Goal: Task Accomplishment & Management: Complete application form

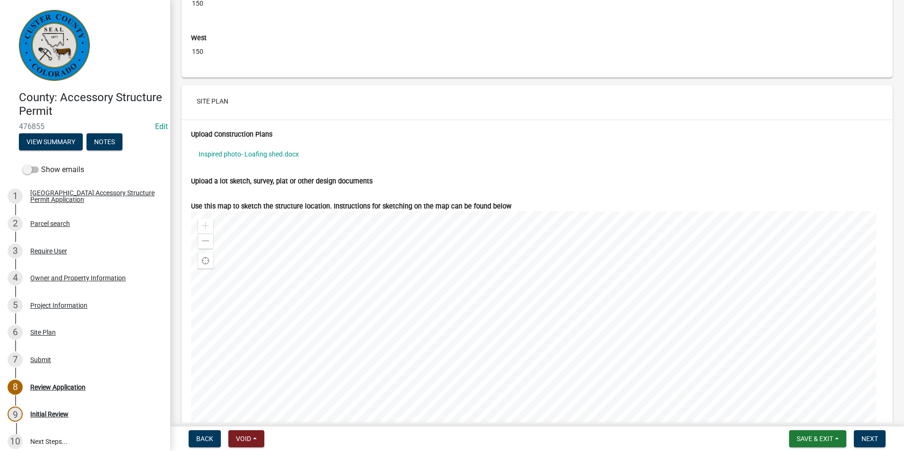
scroll to position [3358, 0]
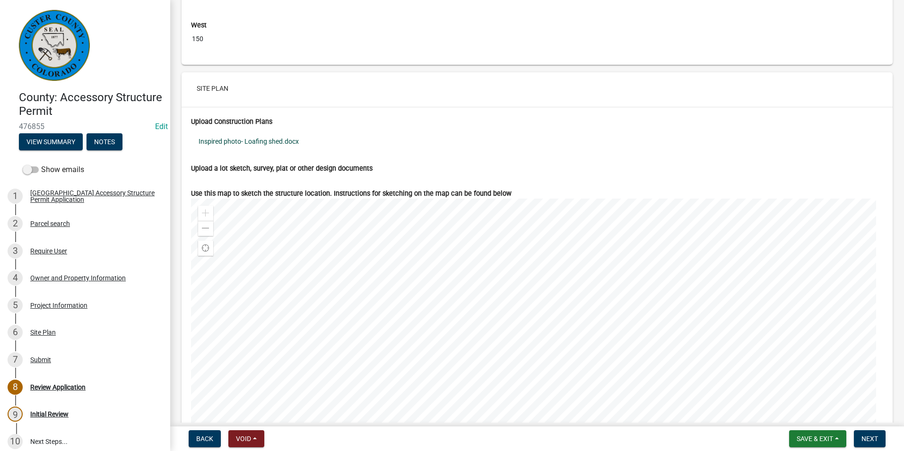
click at [251, 150] on link "Inspired photo- Loafing shed.docx" at bounding box center [537, 142] width 692 height 22
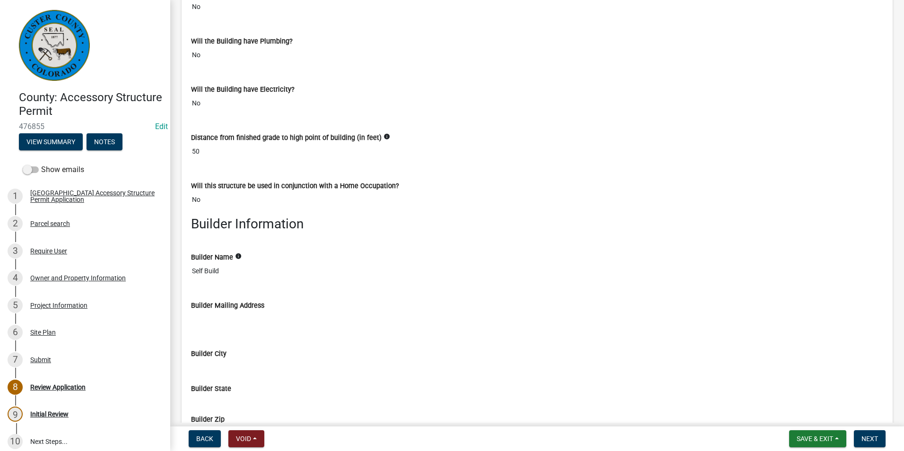
scroll to position [2525, 0]
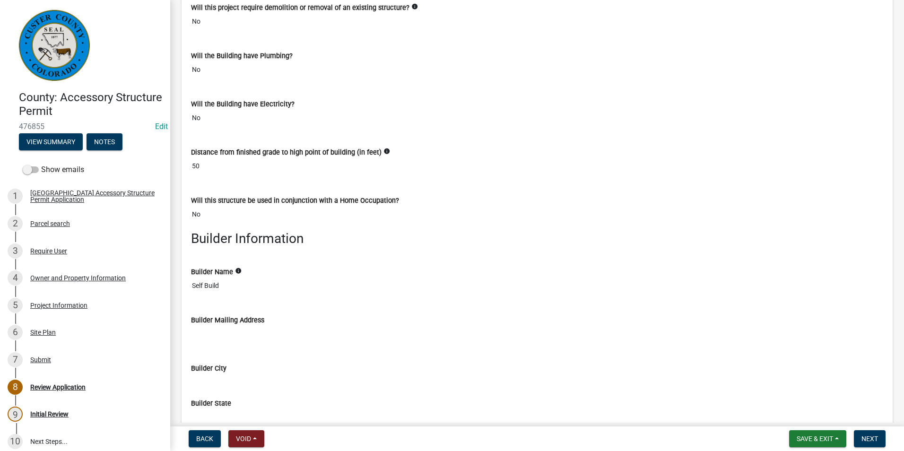
click at [357, 183] on div "Distance from finished grade to high point of building (in feet) info 50" at bounding box center [537, 158] width 707 height 48
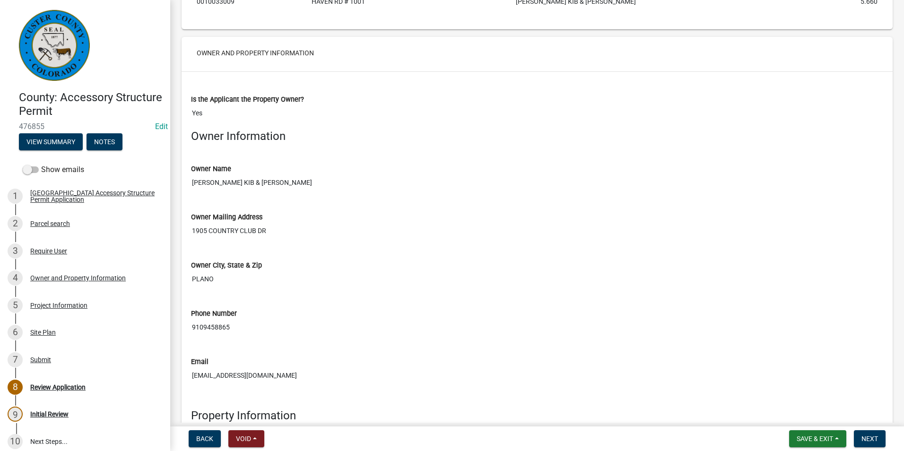
scroll to position [823, 0]
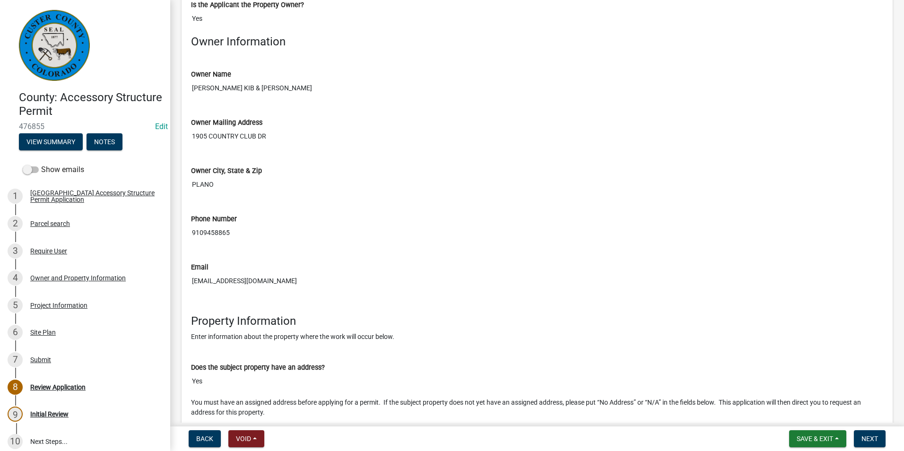
drag, startPoint x: 271, startPoint y: 291, endPoint x: 193, endPoint y: 294, distance: 78.1
click at [193, 290] on input "[EMAIL_ADDRESS][DOMAIN_NAME]" at bounding box center [537, 280] width 692 height 17
click at [301, 193] on input "PLANO" at bounding box center [537, 184] width 692 height 17
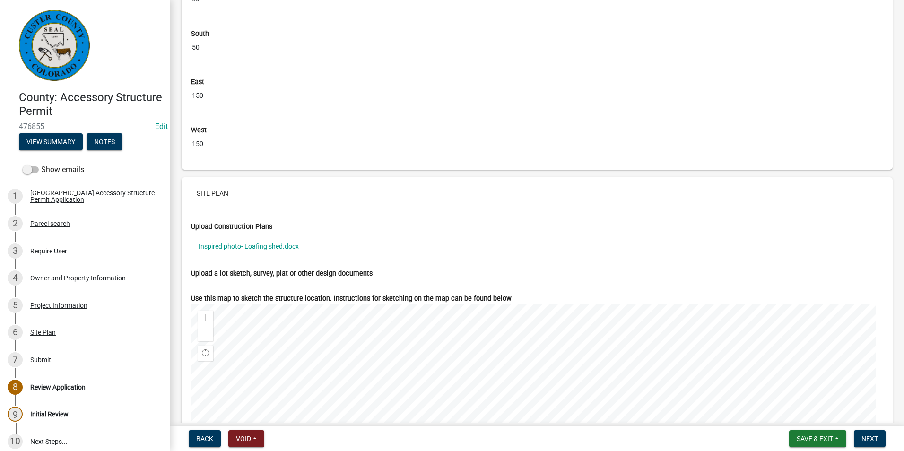
scroll to position [3329, 0]
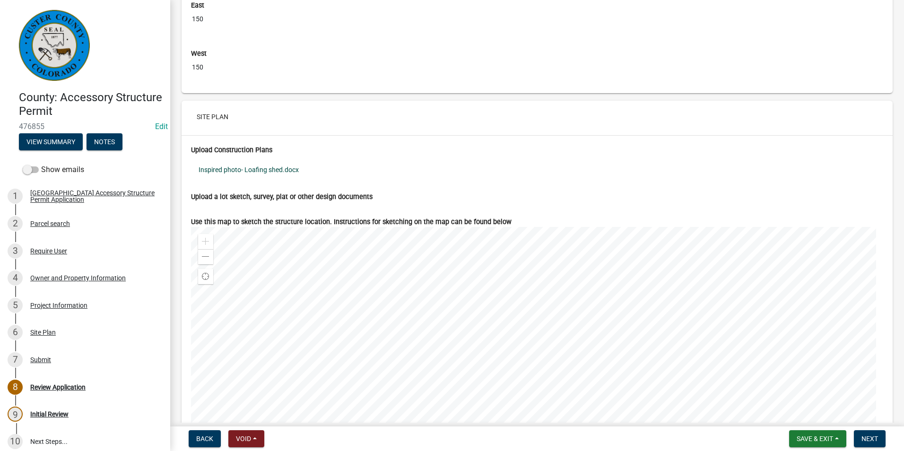
click at [264, 175] on link "Inspired photo- Loafing shed.docx" at bounding box center [537, 170] width 692 height 22
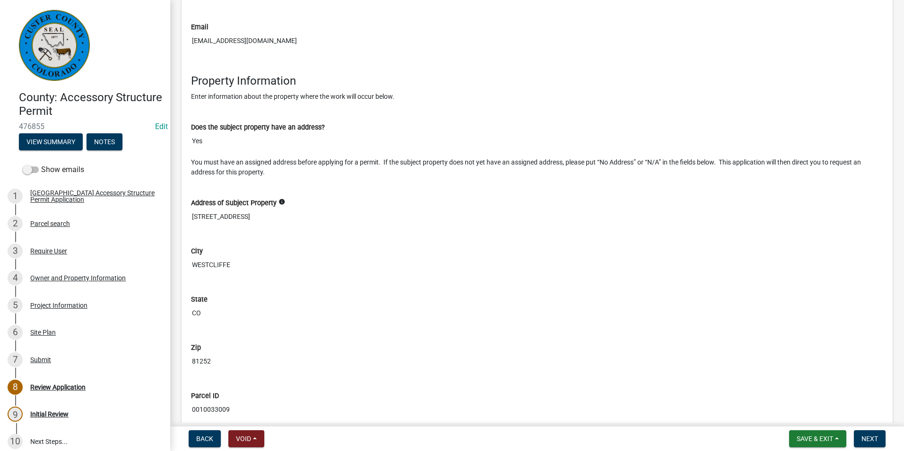
scroll to position [1088, 0]
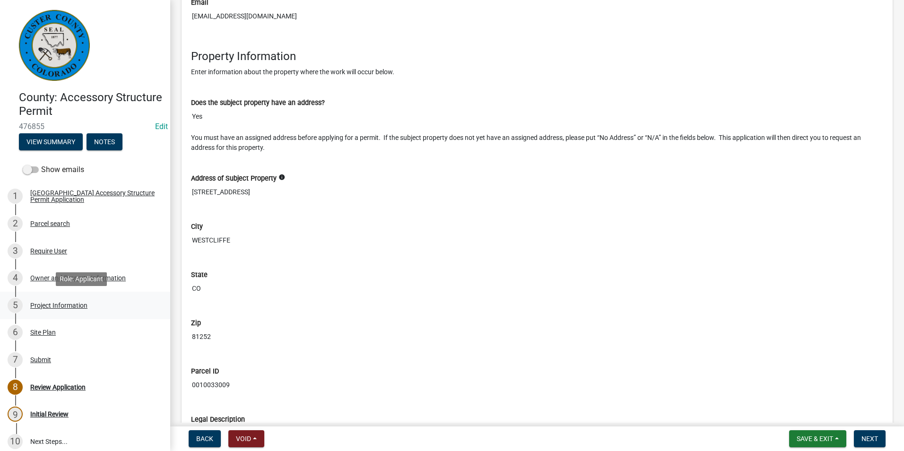
click at [47, 307] on div "Project Information" at bounding box center [58, 305] width 57 height 7
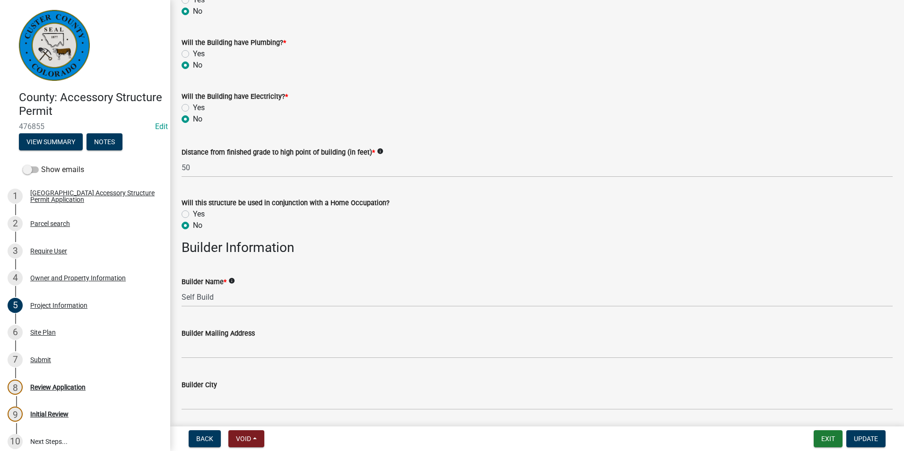
scroll to position [804, 0]
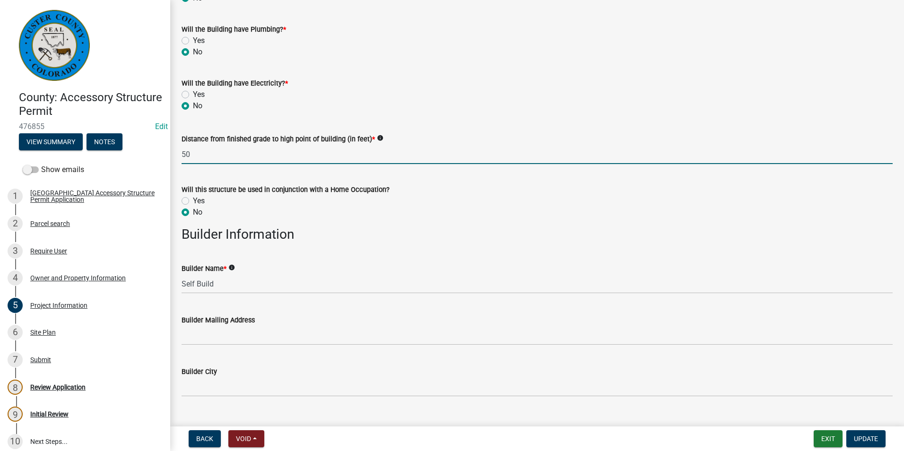
click at [204, 151] on input "50" at bounding box center [537, 154] width 711 height 19
type input "5"
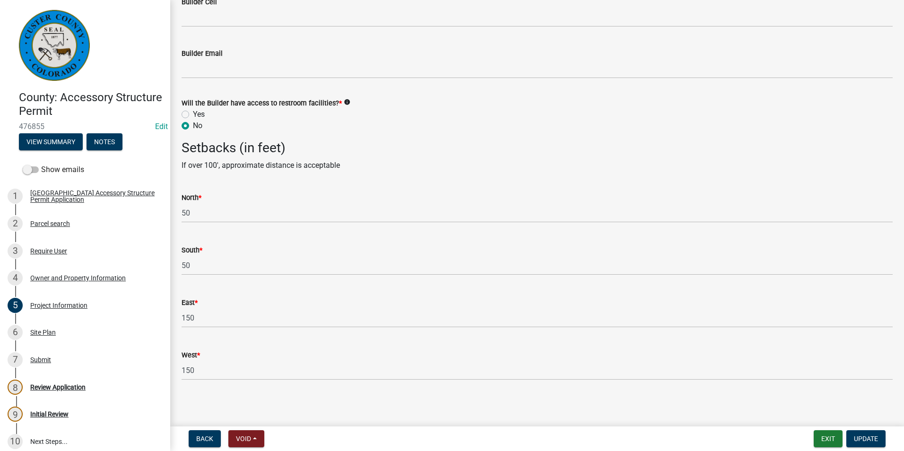
scroll to position [1394, 0]
type input "8"
click at [861, 438] on span "Update" at bounding box center [866, 439] width 24 height 8
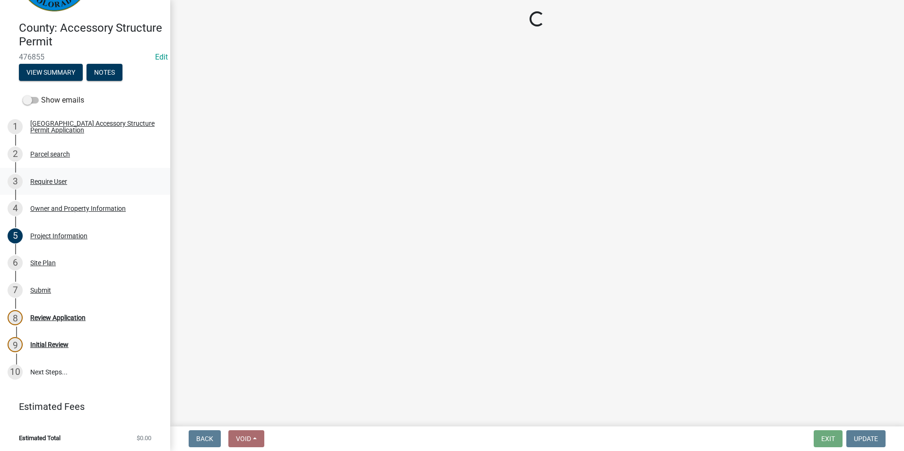
scroll to position [71, 0]
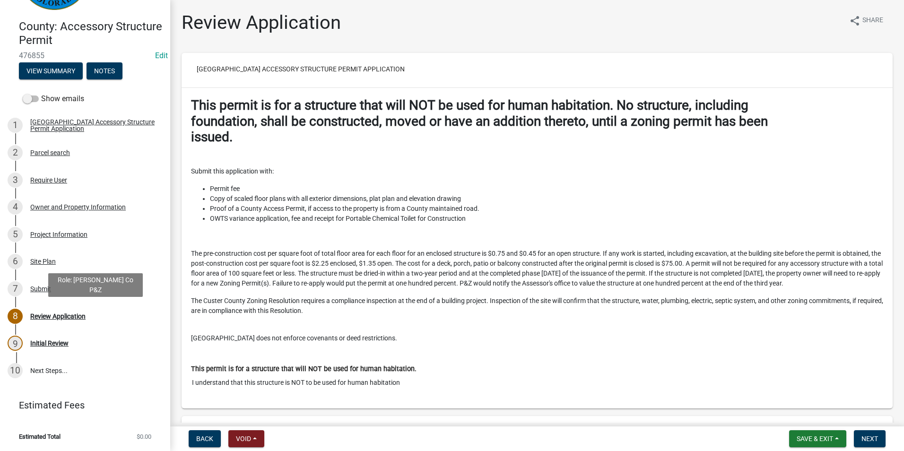
click at [60, 319] on div "Review Application" at bounding box center [57, 316] width 55 height 7
click at [33, 291] on div "Submit" at bounding box center [40, 289] width 21 height 7
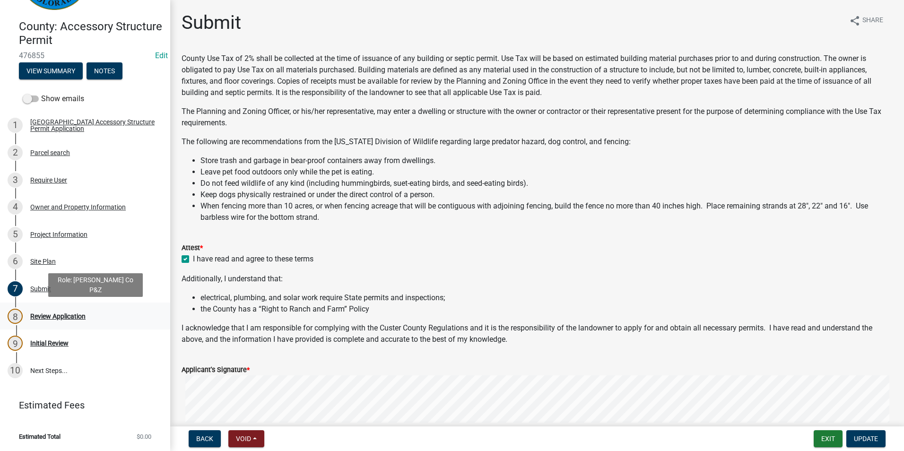
click at [42, 311] on div "8 Review Application" at bounding box center [82, 316] width 148 height 15
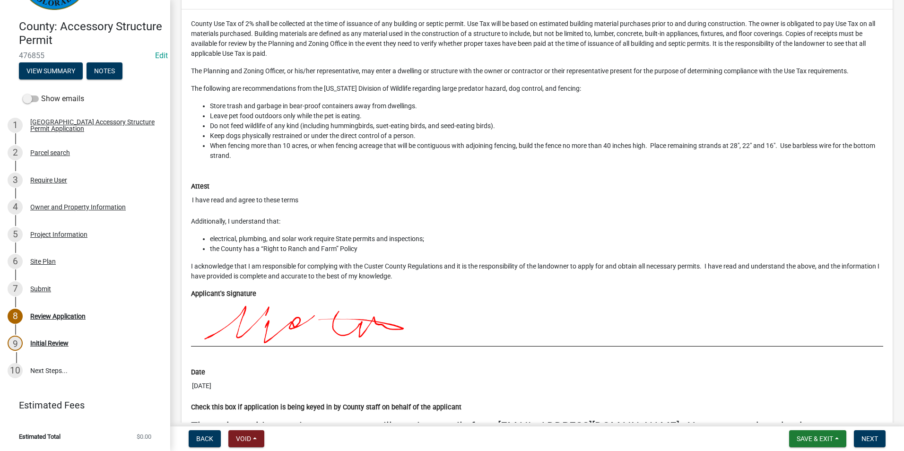
scroll to position [4181, 0]
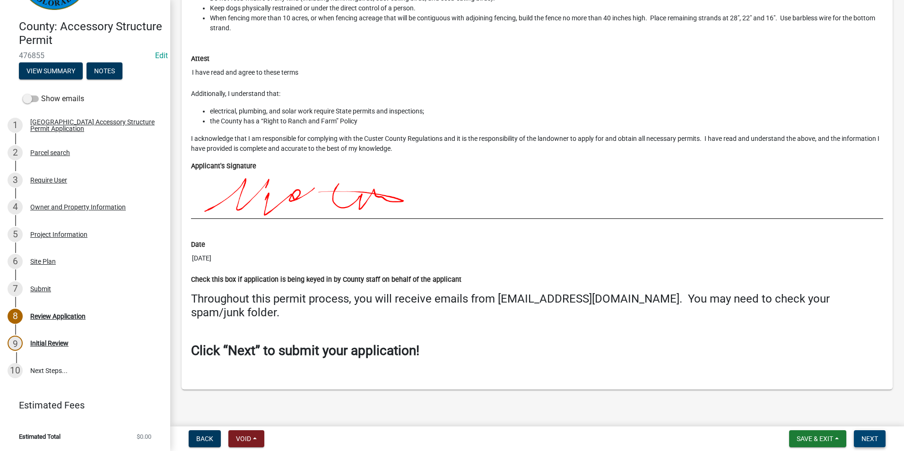
click at [872, 441] on span "Next" at bounding box center [870, 439] width 17 height 8
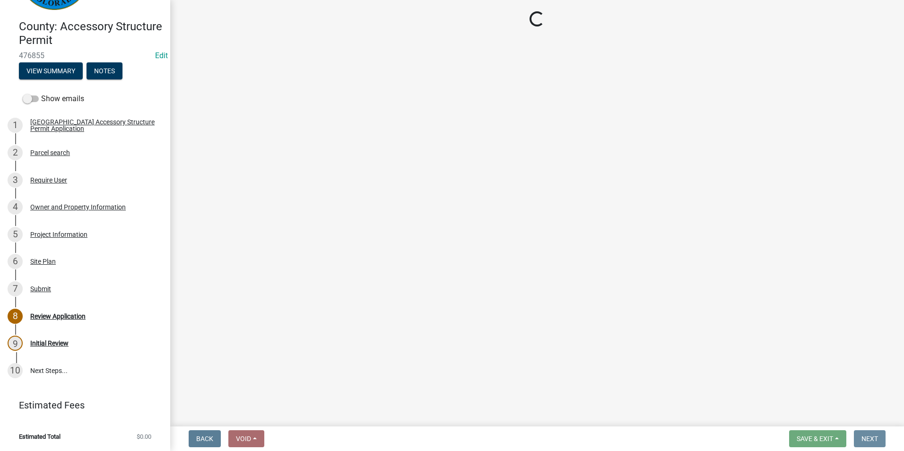
scroll to position [0, 0]
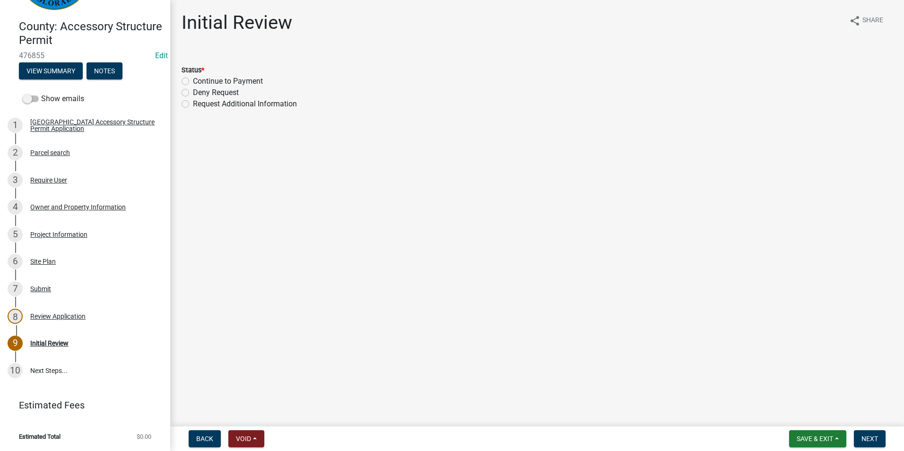
click at [193, 80] on label "Continue to Payment" at bounding box center [228, 81] width 70 height 11
click at [193, 80] on input "Continue to Payment" at bounding box center [196, 79] width 6 height 6
radio input "true"
click at [869, 441] on span "Next" at bounding box center [870, 439] width 17 height 8
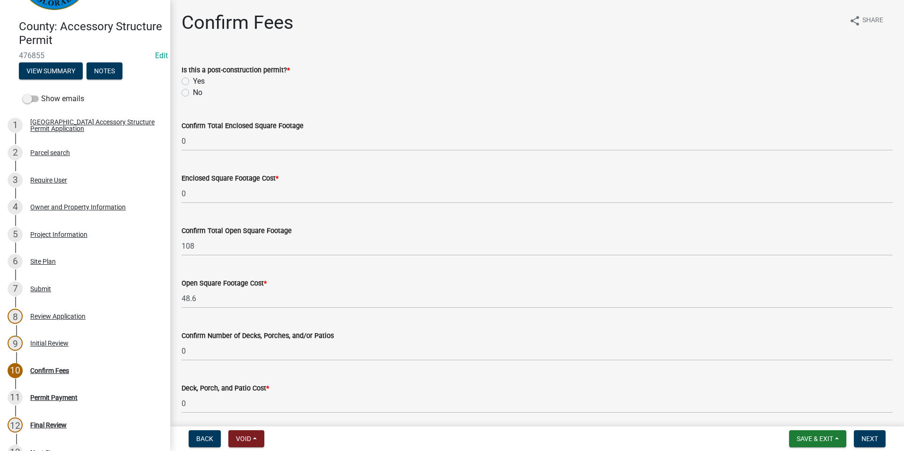
click at [193, 93] on label "No" at bounding box center [197, 92] width 9 height 11
click at [193, 93] on input "No" at bounding box center [196, 90] width 6 height 6
radio input "true"
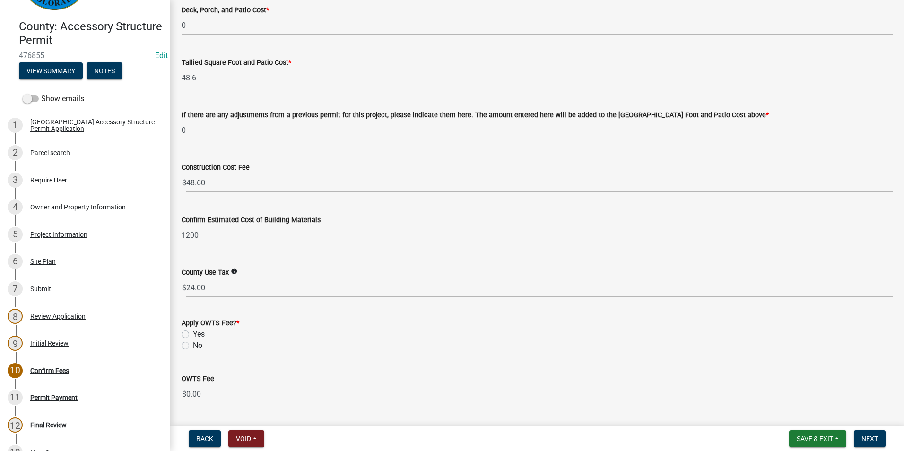
scroll to position [405, 0]
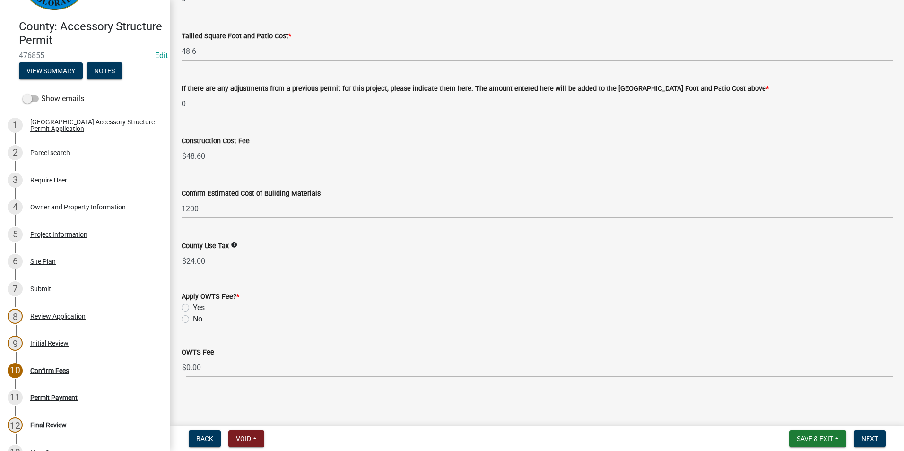
click at [193, 321] on label "No" at bounding box center [197, 319] width 9 height 11
click at [193, 320] on input "No" at bounding box center [196, 317] width 6 height 6
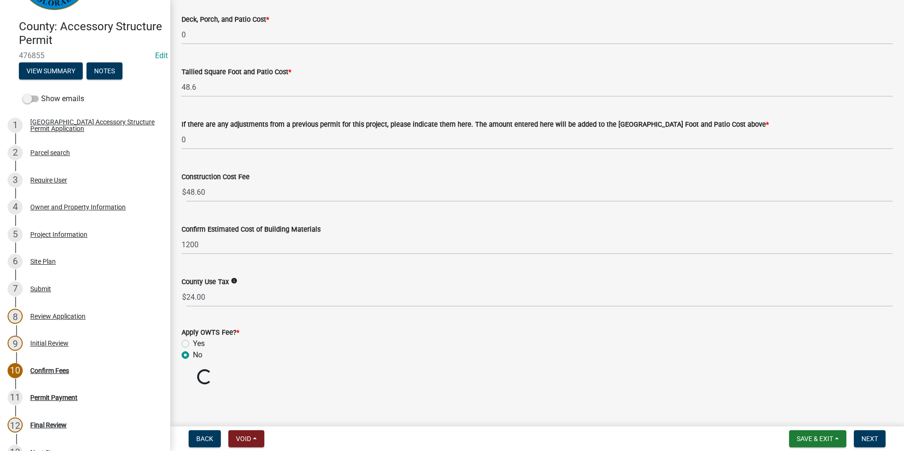
radio input "true"
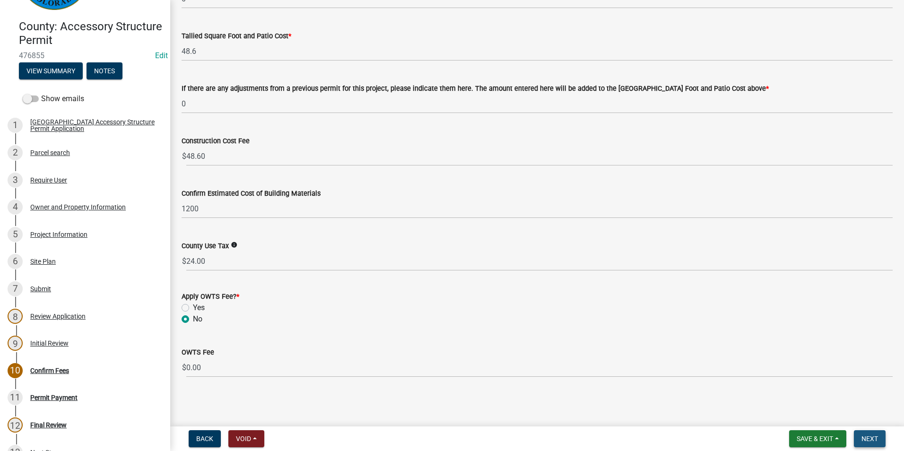
click at [870, 440] on span "Next" at bounding box center [870, 439] width 17 height 8
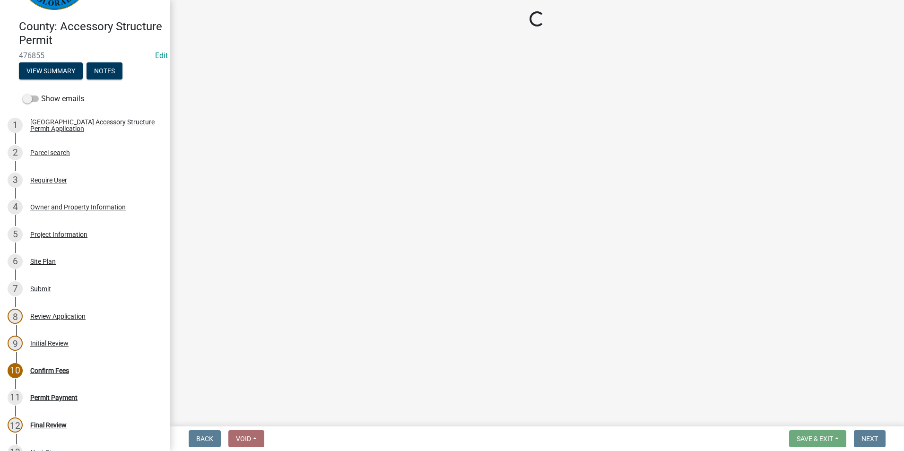
select select "3: 3"
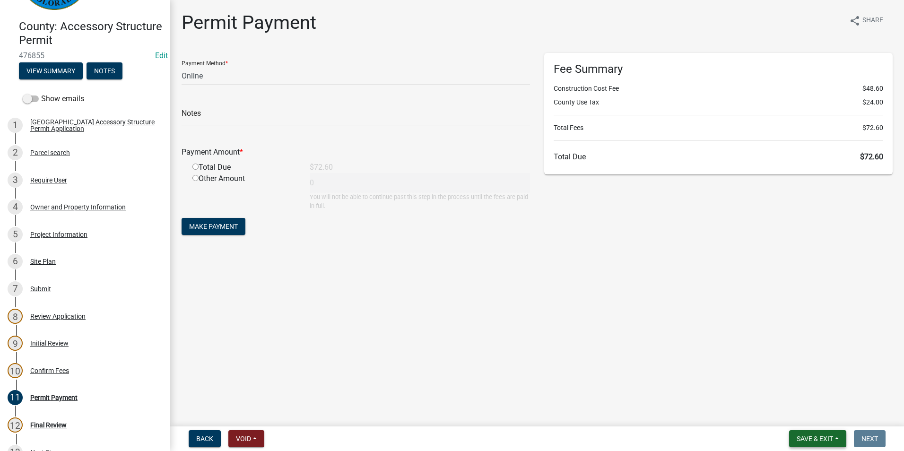
click at [803, 442] on span "Save & Exit" at bounding box center [815, 439] width 36 height 8
click at [804, 414] on button "Save & Exit" at bounding box center [809, 414] width 76 height 23
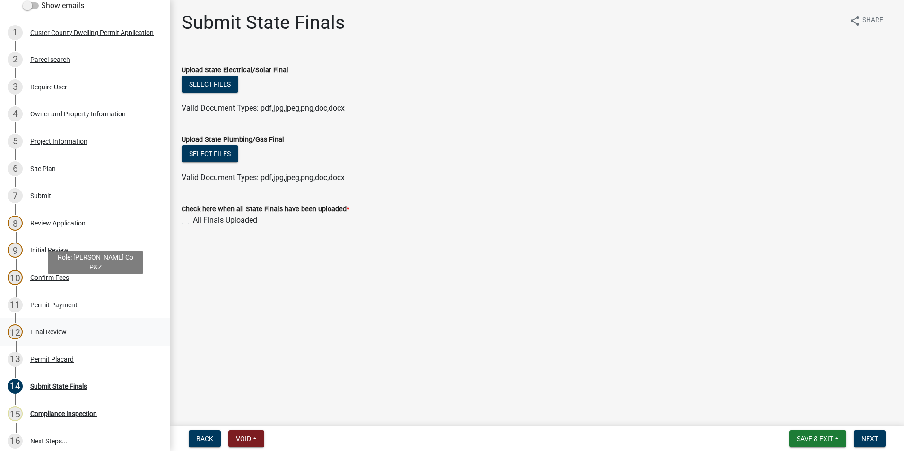
scroll to position [189, 0]
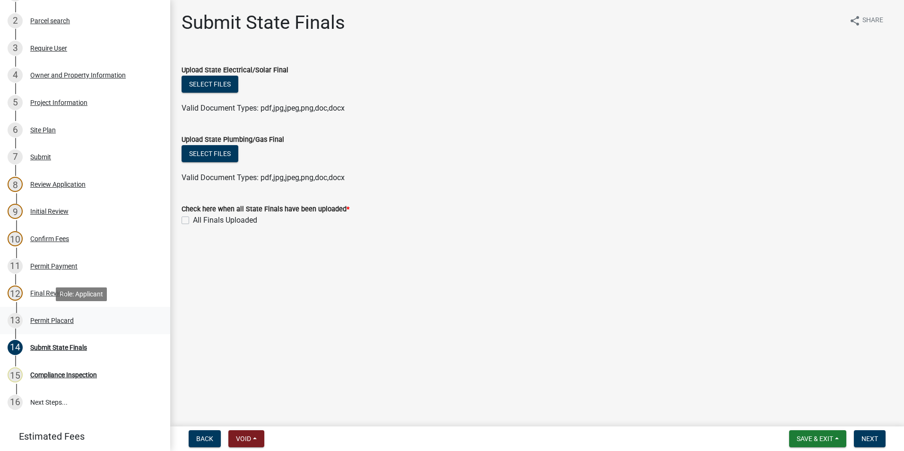
click at [50, 321] on div "Permit Placard" at bounding box center [52, 320] width 44 height 7
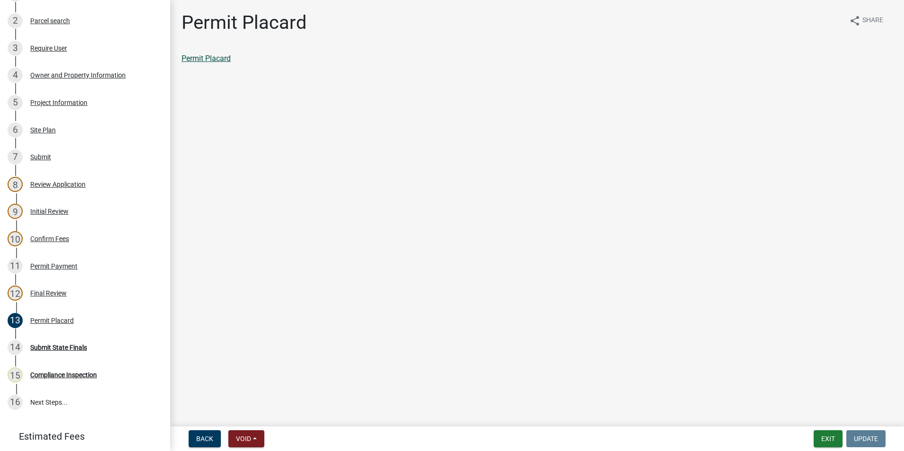
click at [227, 60] on link "Permit Placard" at bounding box center [206, 58] width 49 height 9
click at [57, 264] on div "Permit Payment" at bounding box center [53, 266] width 47 height 7
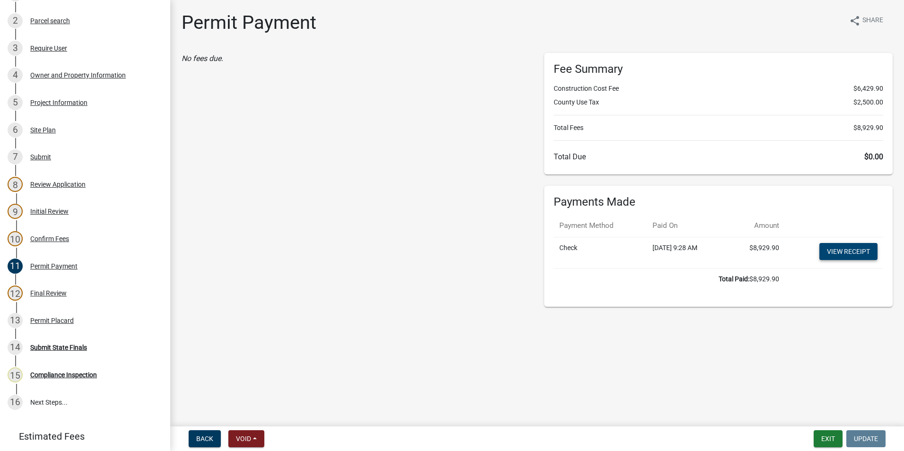
click at [839, 254] on link "View receipt" at bounding box center [849, 251] width 58 height 17
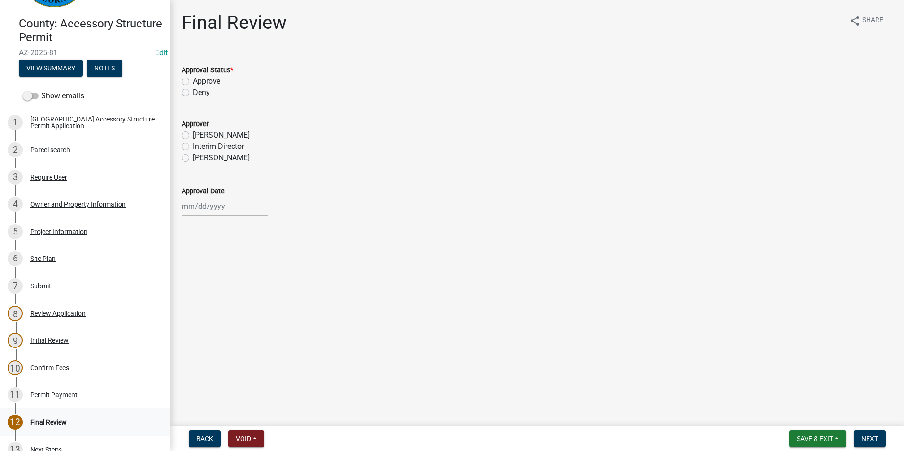
scroll to position [189, 0]
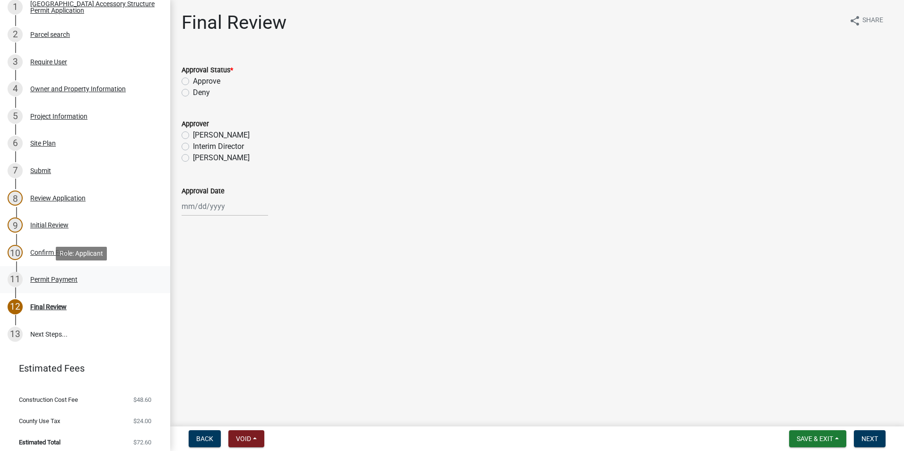
click at [53, 280] on div "Permit Payment" at bounding box center [53, 279] width 47 height 7
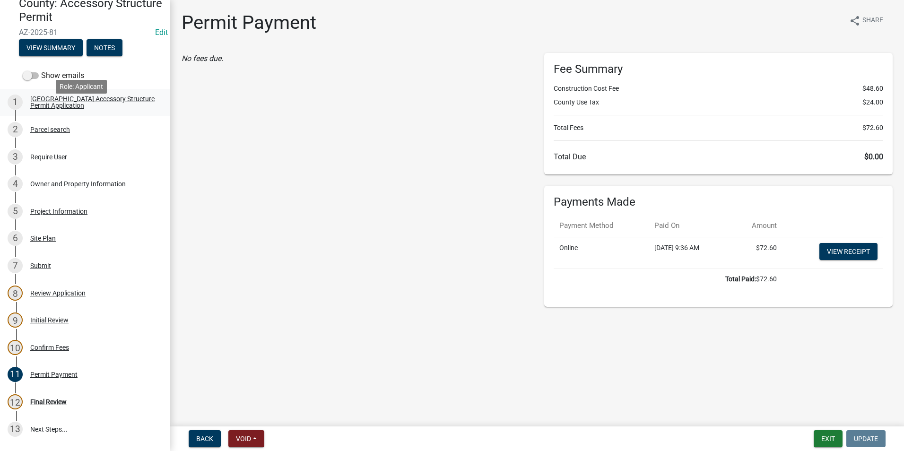
scroll to position [95, 0]
click at [65, 153] on div "Require User" at bounding box center [48, 156] width 37 height 7
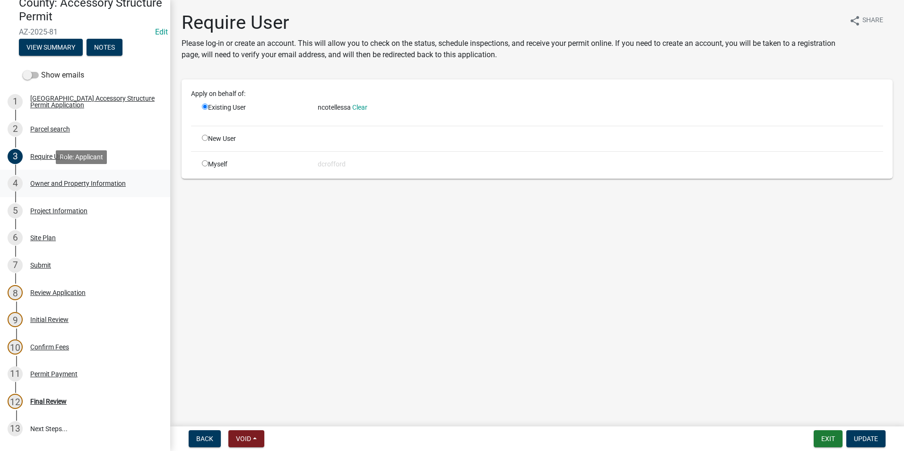
click at [72, 180] on div "Owner and Property Information" at bounding box center [78, 183] width 96 height 7
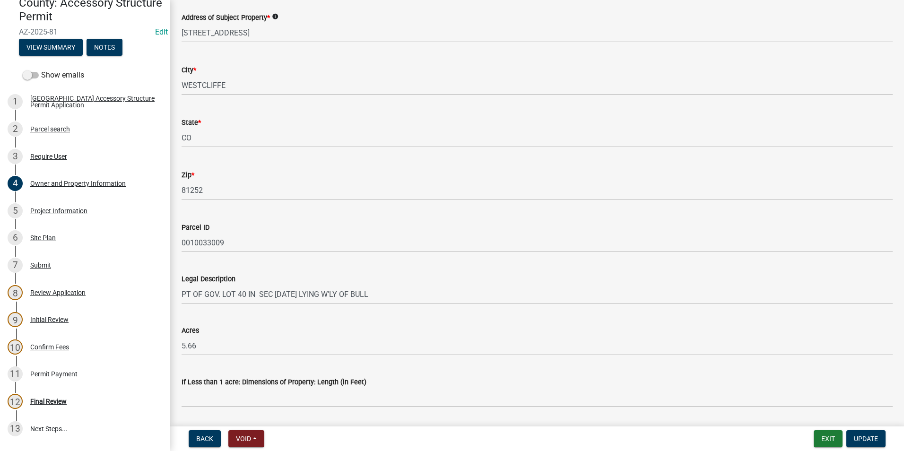
scroll to position [520, 0]
drag, startPoint x: 62, startPoint y: 375, endPoint x: 14, endPoint y: 375, distance: 48.7
click at [62, 375] on div "Permit Payment" at bounding box center [53, 374] width 47 height 7
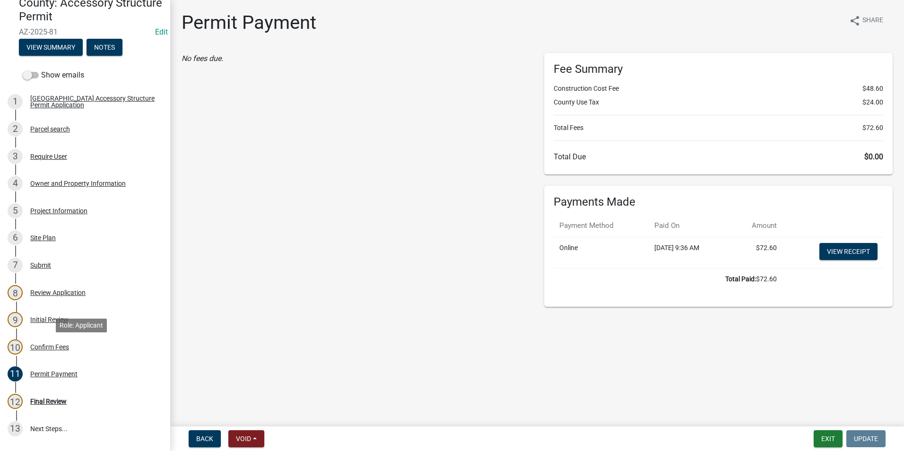
scroll to position [195, 0]
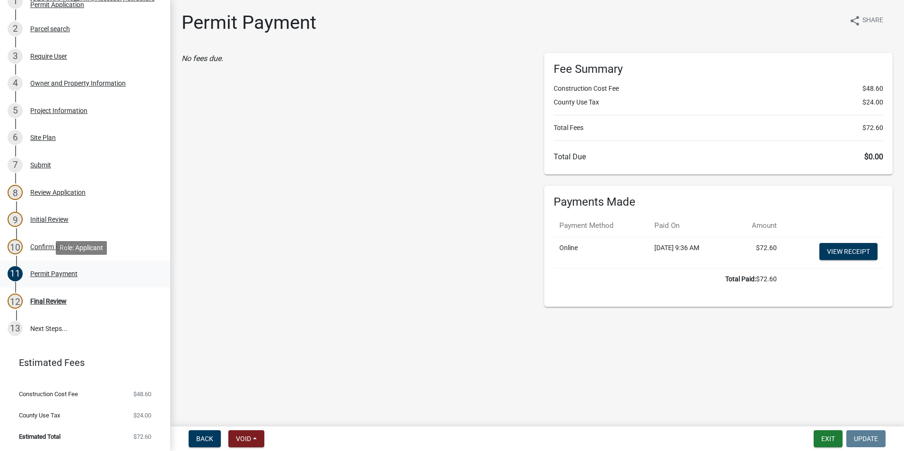
click at [50, 271] on div "Permit Payment" at bounding box center [53, 274] width 47 height 7
click at [58, 301] on div "Final Review" at bounding box center [48, 301] width 36 height 7
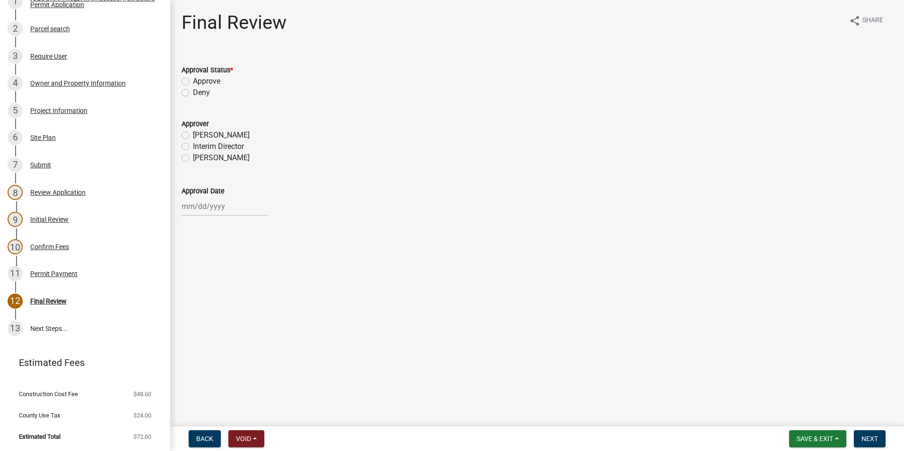
click at [193, 81] on label "Approve" at bounding box center [206, 81] width 27 height 11
click at [193, 81] on input "Approve" at bounding box center [196, 79] width 6 height 6
radio input "true"
click at [193, 157] on label "Sheyenne Shy" at bounding box center [221, 157] width 57 height 11
click at [193, 157] on input "Sheyenne Shy" at bounding box center [196, 155] width 6 height 6
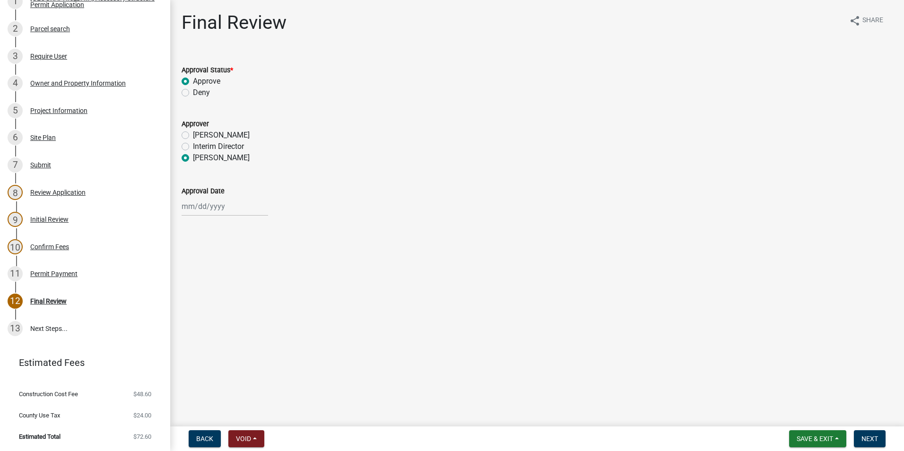
radio input "true"
click at [199, 202] on div at bounding box center [225, 206] width 87 height 19
select select "9"
select select "2025"
click at [238, 272] on div "11" at bounding box center [236, 271] width 15 height 15
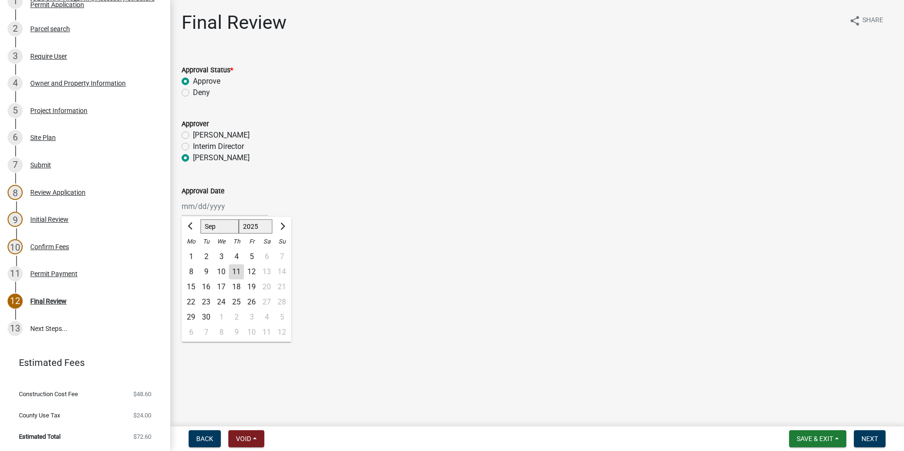
type input "[DATE]"
click at [862, 436] on span "Next" at bounding box center [870, 439] width 17 height 8
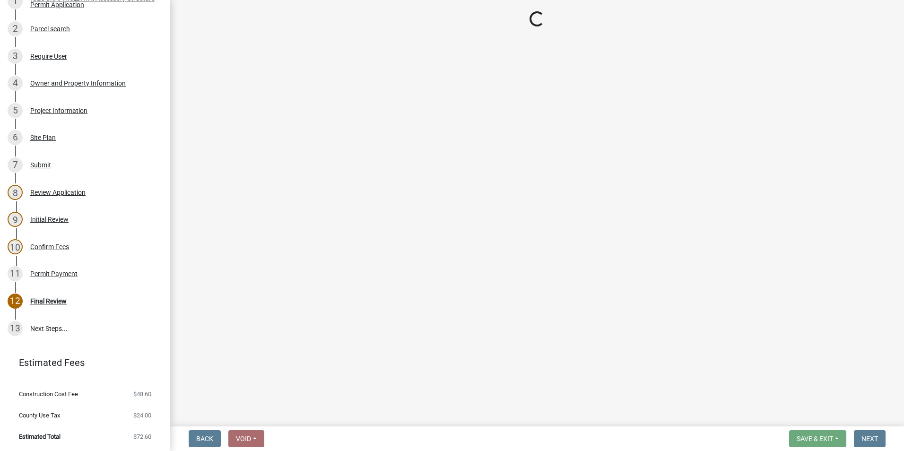
scroll to position [249, 0]
select select "cd09b013-b94f-4524-a046-a3f04ce1867e"
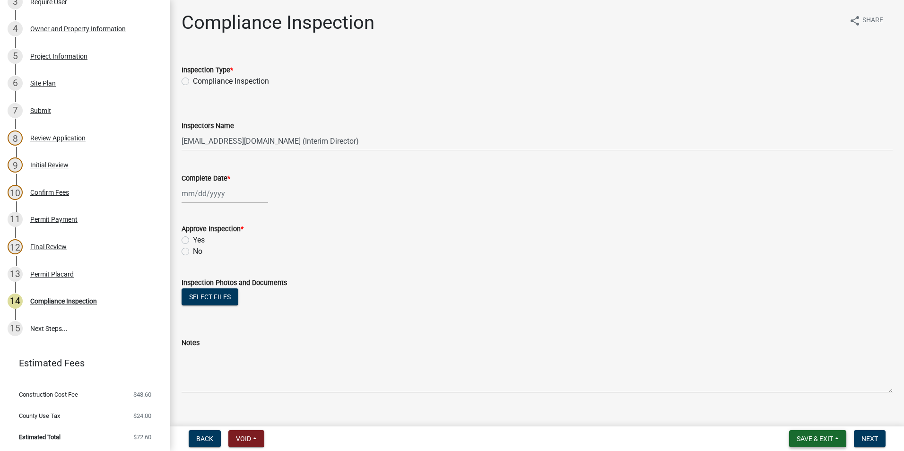
click at [809, 441] on span "Save & Exit" at bounding box center [815, 439] width 36 height 8
click at [816, 417] on button "Save & Exit" at bounding box center [809, 414] width 76 height 23
